Goal: Task Accomplishment & Management: Complete application form

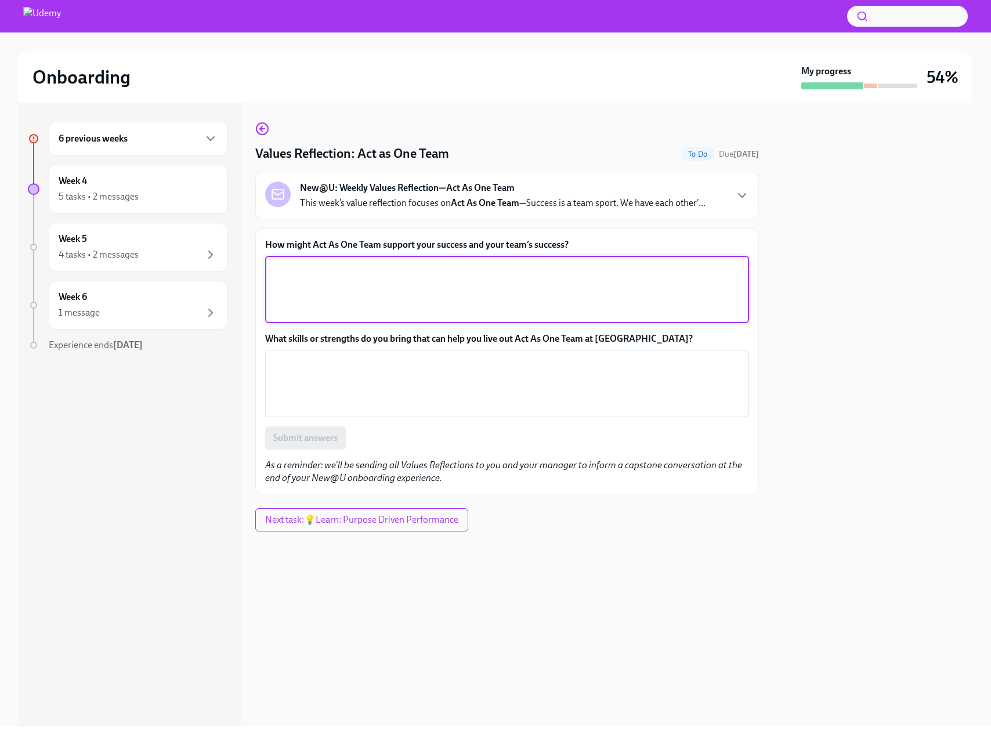
click at [609, 280] on textarea "How might Act As One Team support your success and your team’s success?" at bounding box center [507, 290] width 470 height 56
click at [834, 212] on div at bounding box center [873, 414] width 200 height 623
click at [330, 283] on textarea "How might Act As One Team support your success and your team’s success?" at bounding box center [507, 290] width 470 height 56
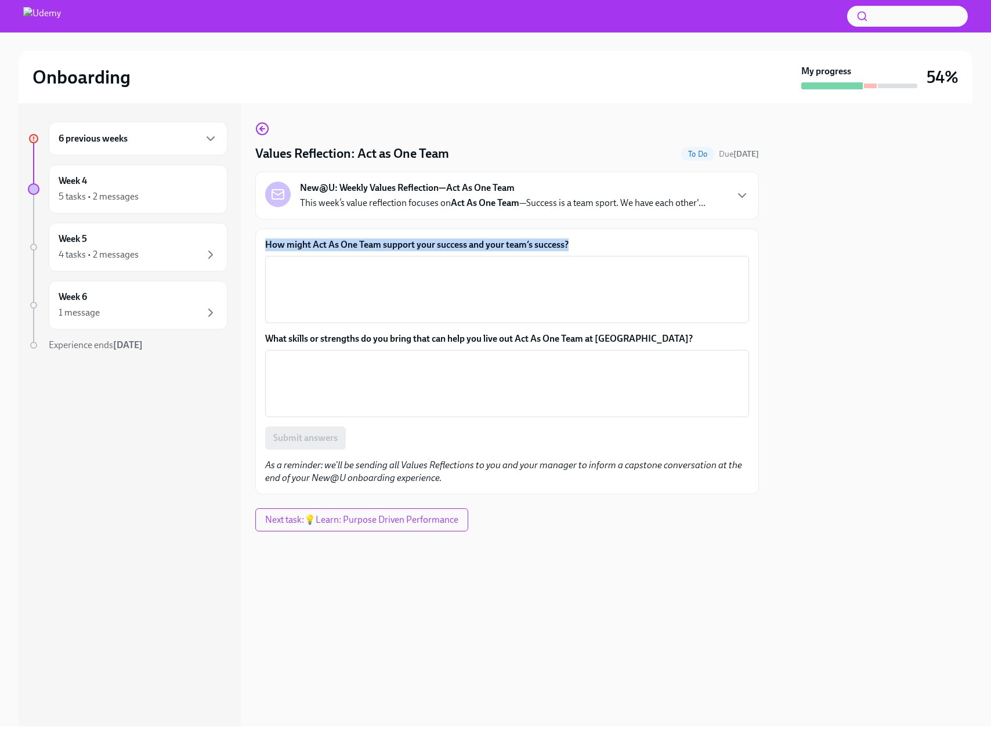
drag, startPoint x: 574, startPoint y: 243, endPoint x: 253, endPoint y: 247, distance: 320.9
click at [253, 247] on div "6 previous weeks Week 4 5 tasks • 2 messages Week 5 4 tasks • 2 messages Week 6…" at bounding box center [496, 414] width 954 height 623
copy label "How might Act As One Team support your success and your team’s success?"
click at [383, 281] on textarea "How might Act As One Team support your success and your team’s success?" at bounding box center [507, 290] width 470 height 56
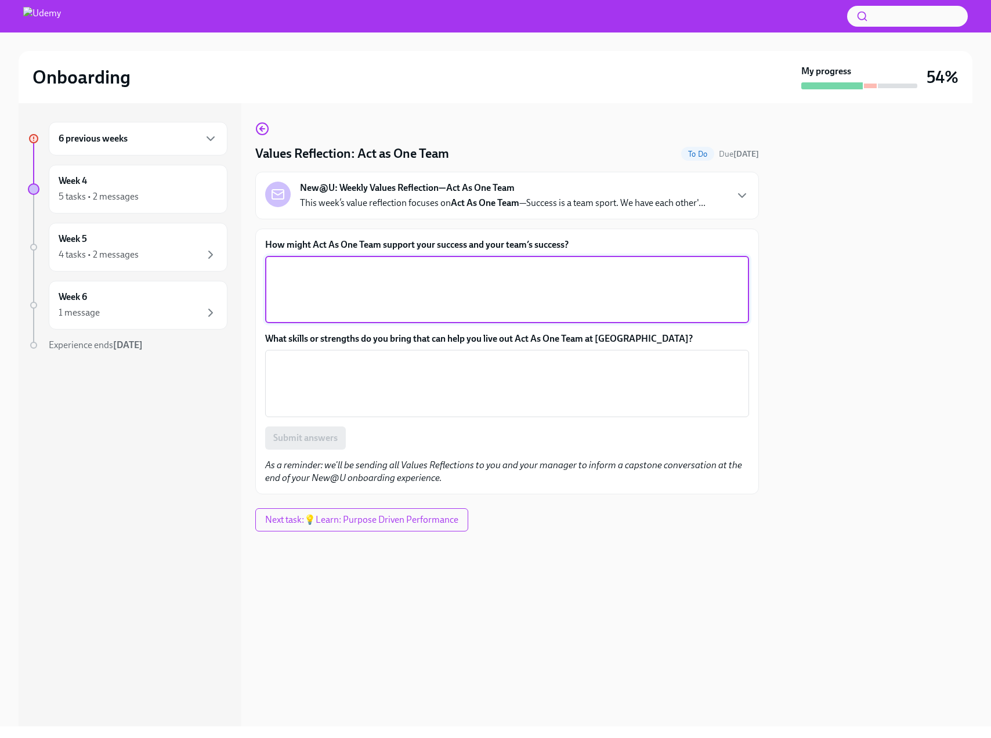
click at [324, 282] on textarea "How might Act As One Team support your success and your team’s success?" at bounding box center [507, 290] width 470 height 56
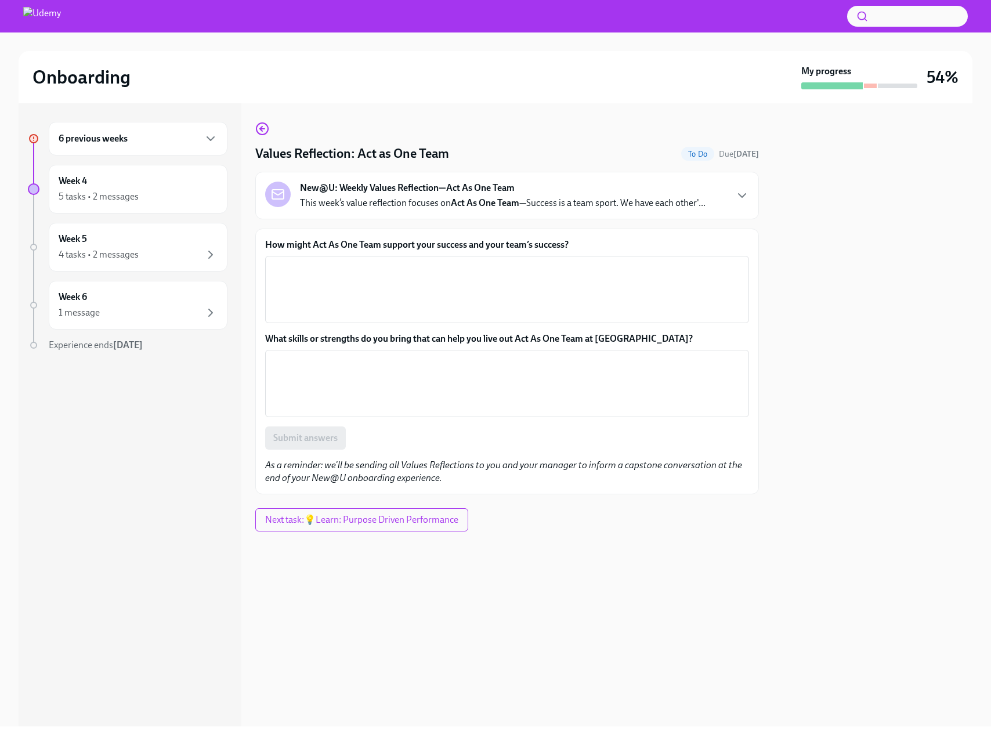
click at [158, 132] on div "6 previous weeks" at bounding box center [138, 139] width 159 height 14
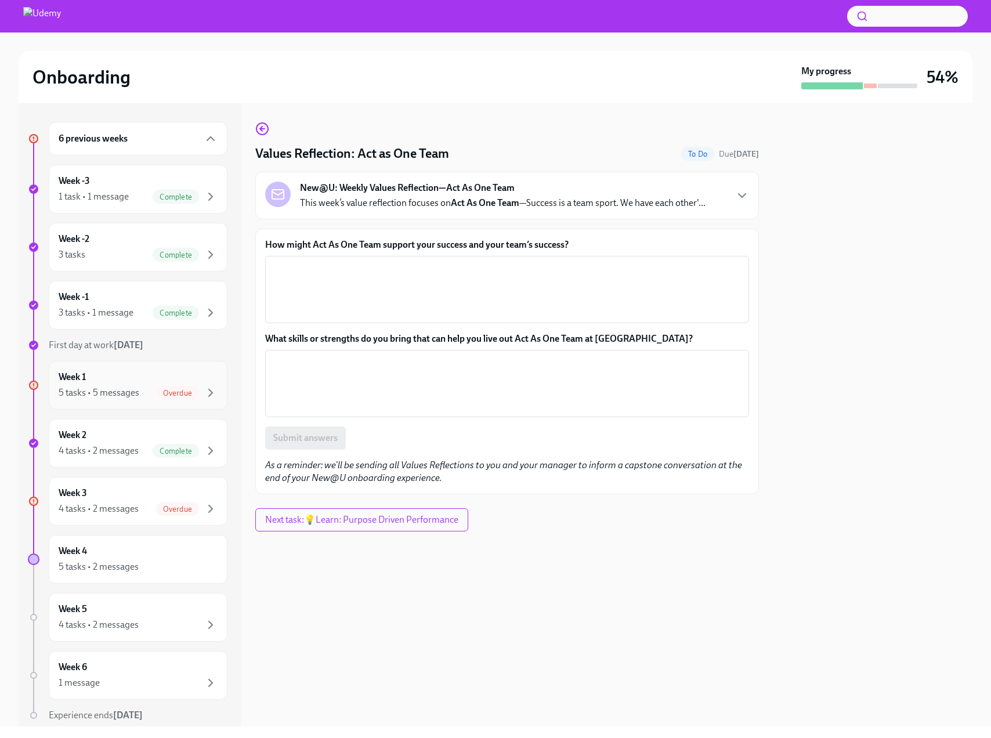
click at [113, 387] on div "5 tasks • 5 messages" at bounding box center [99, 392] width 81 height 13
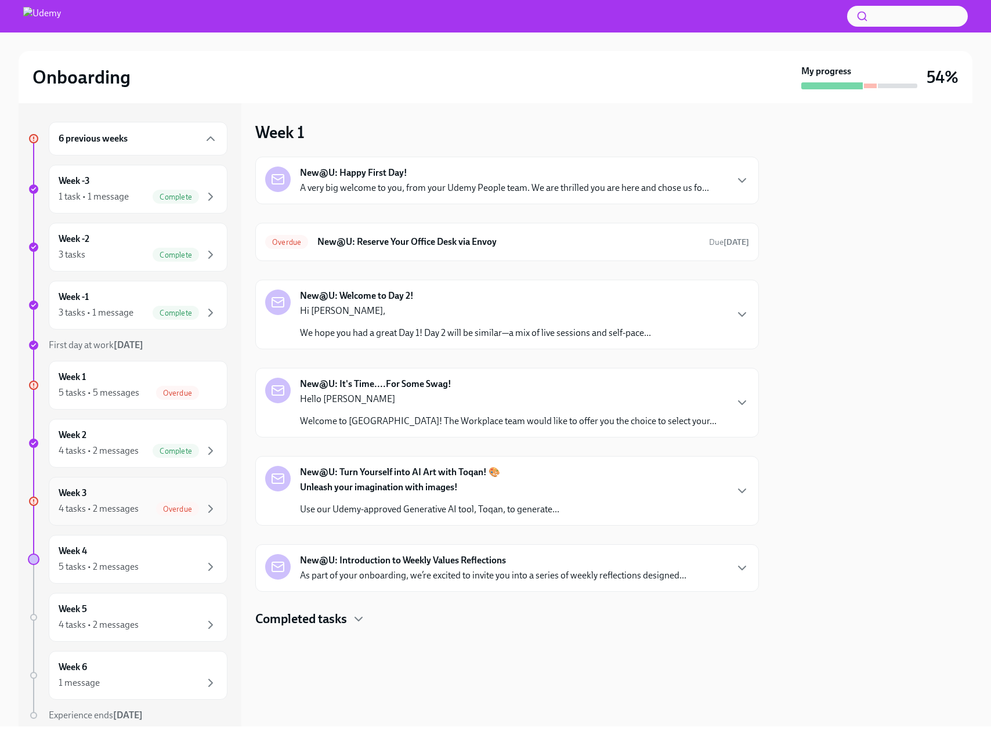
click at [126, 513] on div "4 tasks • 2 messages" at bounding box center [99, 508] width 80 height 13
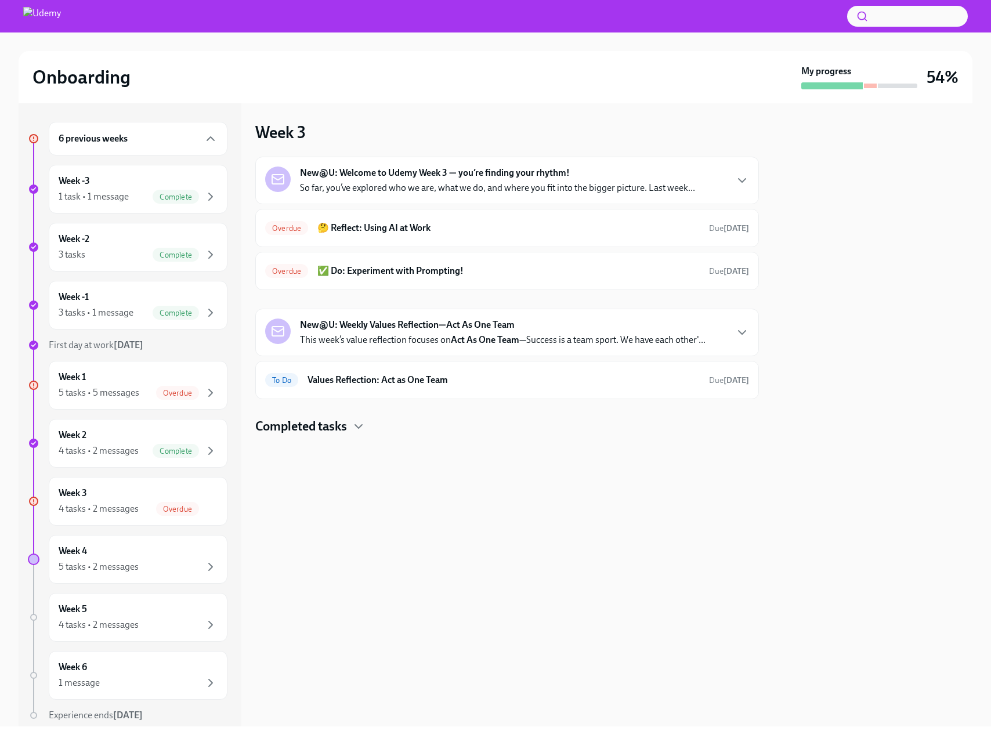
click at [628, 328] on div "New@U: Weekly Values Reflection—Act As One Team This week’s value reflection fo…" at bounding box center [503, 333] width 406 height 28
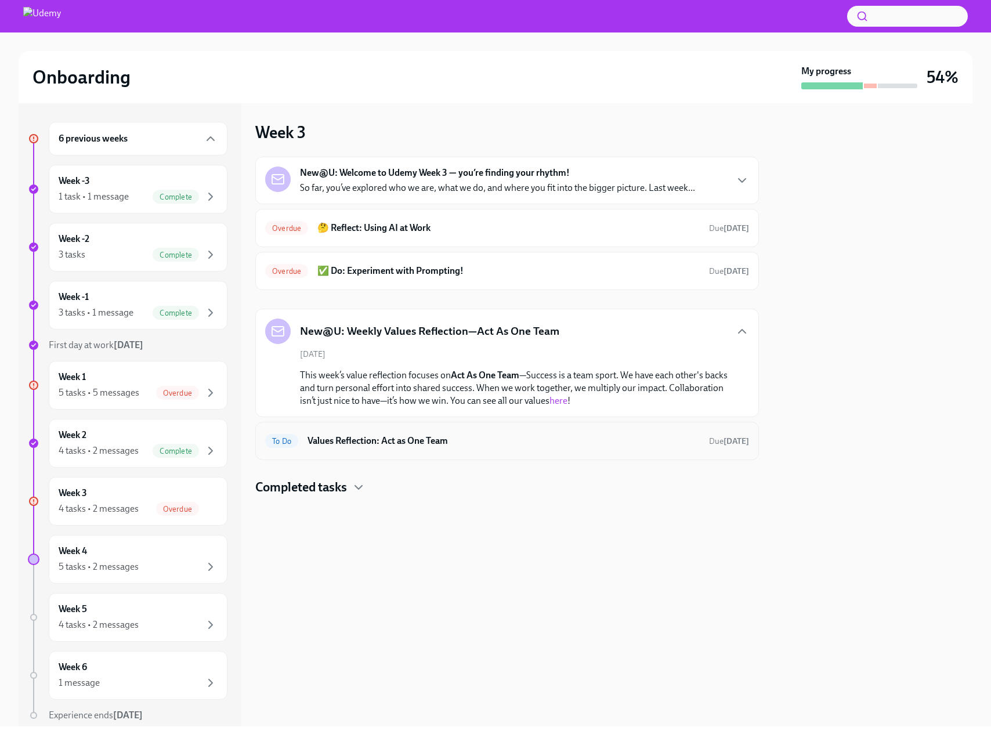
click at [523, 440] on h6 "Values Reflection: Act as One Team" at bounding box center [504, 441] width 392 height 13
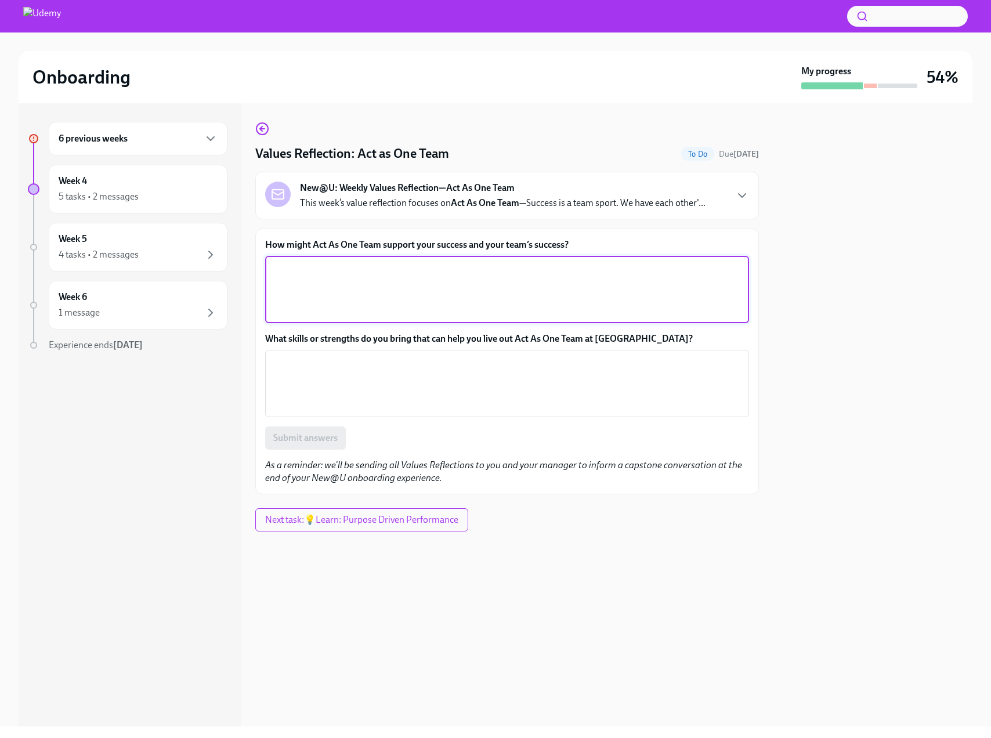
click at [454, 292] on textarea "How might Act As One Team support your success and your team’s success?" at bounding box center [507, 290] width 470 height 56
